Goal: Task Accomplishment & Management: Use online tool/utility

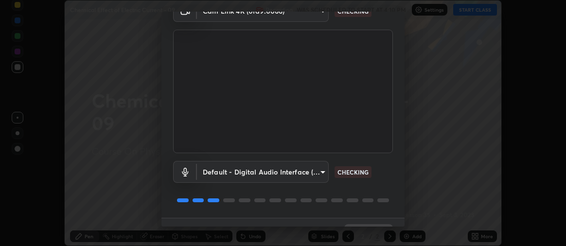
scroll to position [72, 0]
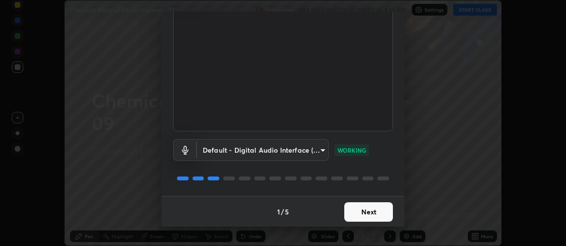
click at [354, 211] on button "Next" at bounding box center [368, 211] width 49 height 19
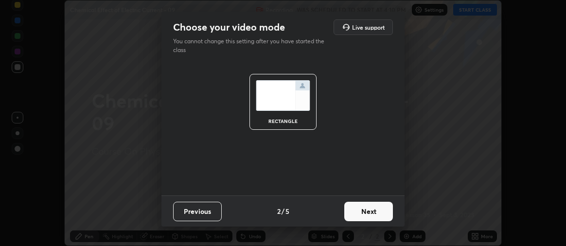
scroll to position [0, 0]
click at [361, 214] on button "Next" at bounding box center [368, 211] width 49 height 19
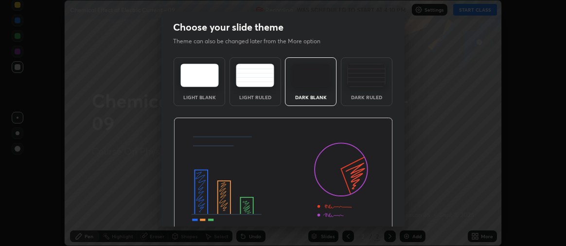
click at [359, 87] on img at bounding box center [366, 75] width 38 height 23
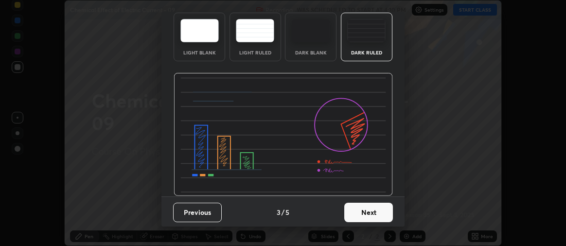
scroll to position [45, 0]
click at [367, 211] on button "Next" at bounding box center [368, 211] width 49 height 19
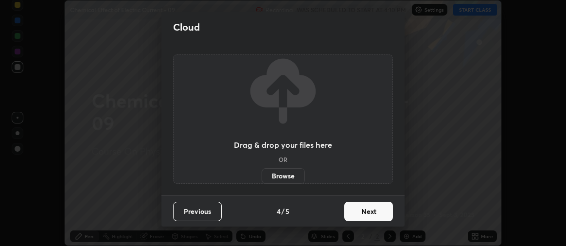
click at [358, 218] on button "Next" at bounding box center [368, 211] width 49 height 19
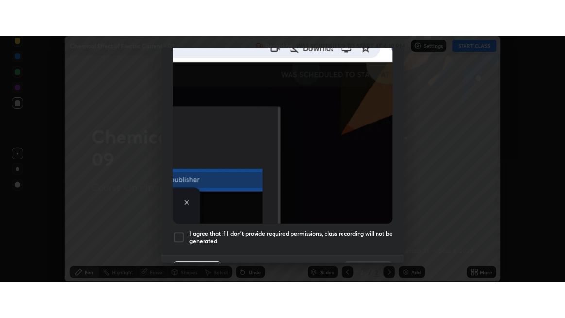
scroll to position [271, 0]
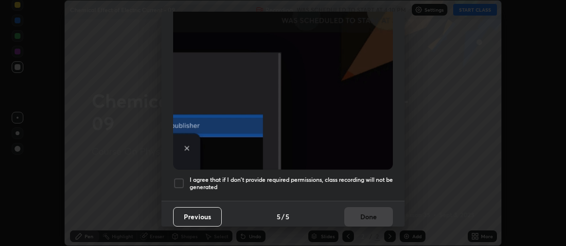
click at [180, 178] on div at bounding box center [179, 183] width 12 height 12
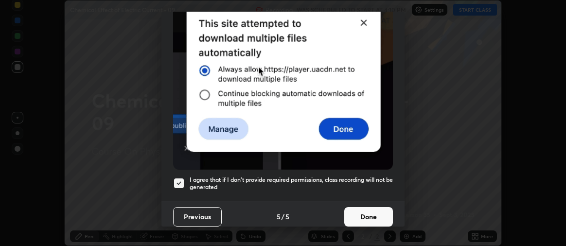
click at [355, 211] on button "Done" at bounding box center [368, 216] width 49 height 19
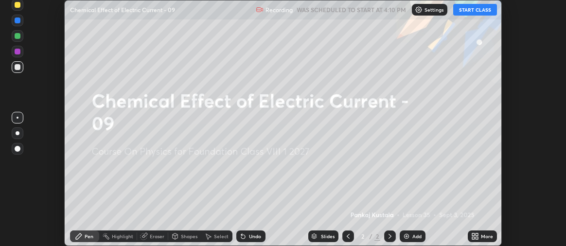
click at [467, 10] on button "START CLASS" at bounding box center [475, 10] width 44 height 12
click at [408, 237] on img at bounding box center [407, 236] width 8 height 8
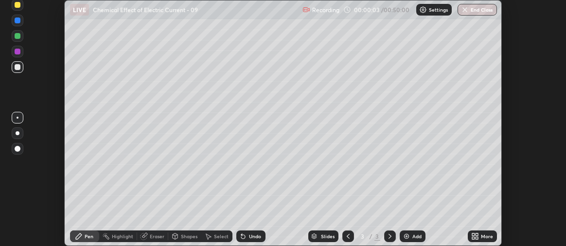
click at [476, 234] on icon at bounding box center [476, 234] width 2 height 2
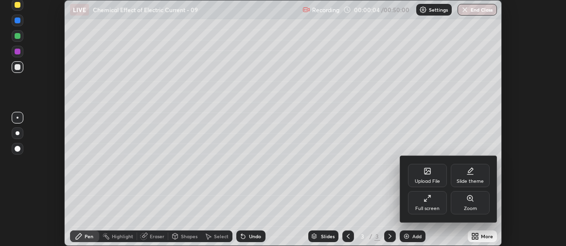
click at [426, 203] on div "Full screen" at bounding box center [427, 202] width 39 height 23
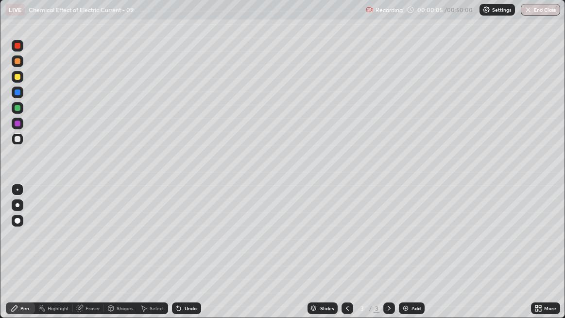
scroll to position [318, 565]
